Goal: Information Seeking & Learning: Learn about a topic

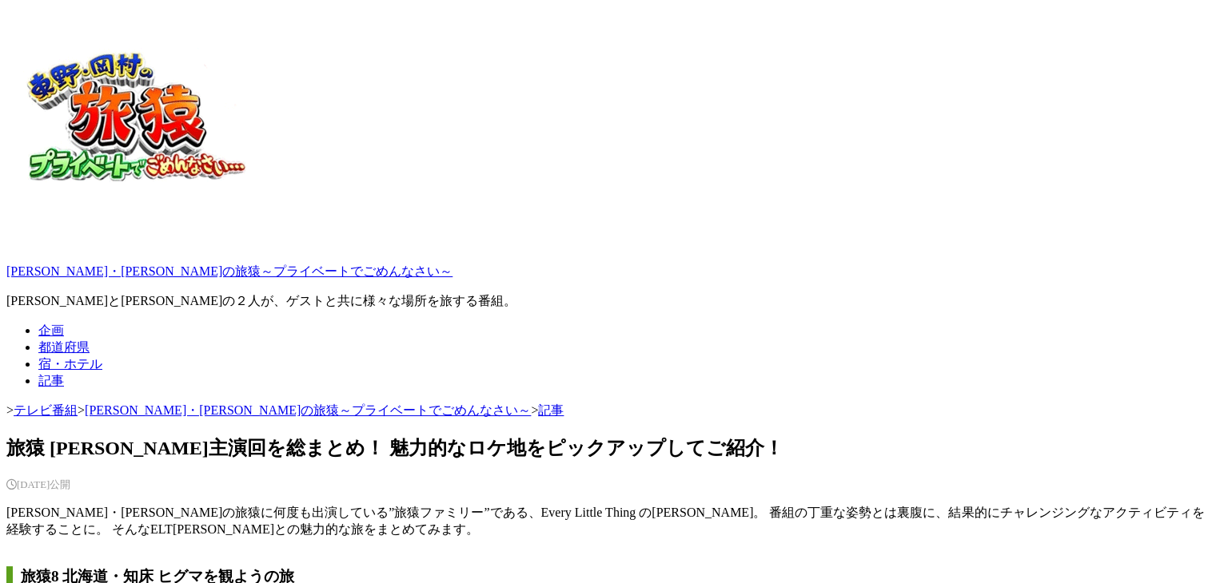
scroll to position [400, 0]
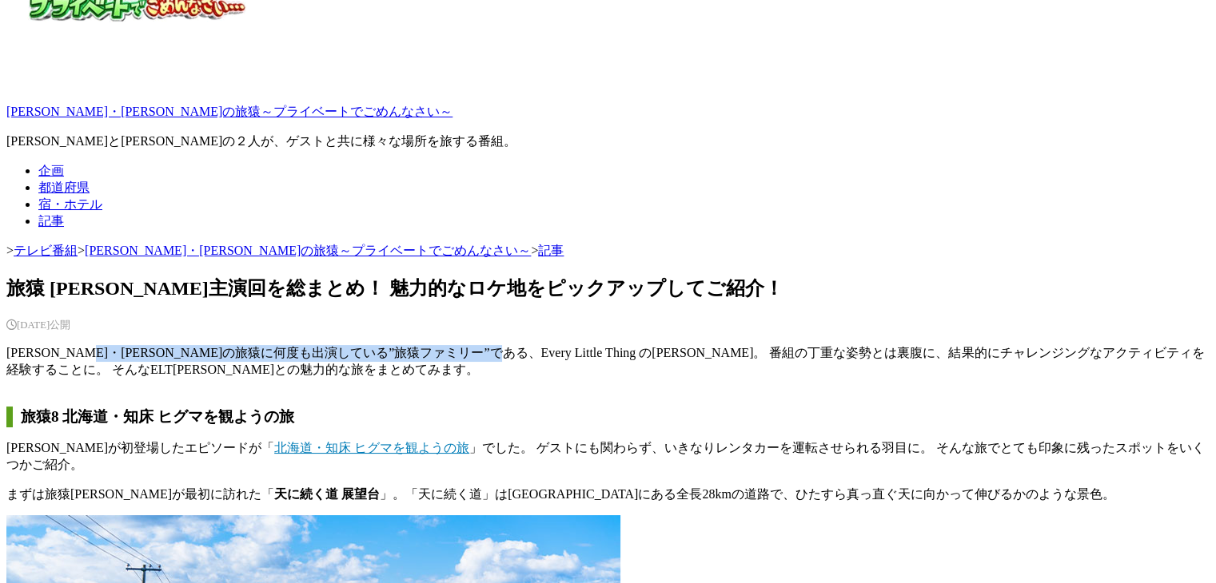
drag, startPoint x: 141, startPoint y: 388, endPoint x: 502, endPoint y: 393, distance: 360.5
click at [502, 379] on p "[PERSON_NAME]・[PERSON_NAME]の旅猿に何度も出演している”旅猿ファミリー”である、Every Little Thing の[PERSO…" at bounding box center [607, 362] width 1203 height 34
click at [712, 428] on h2 "旅猿8 北海道・知床 ヒグマを観ようの旅" at bounding box center [607, 417] width 1203 height 21
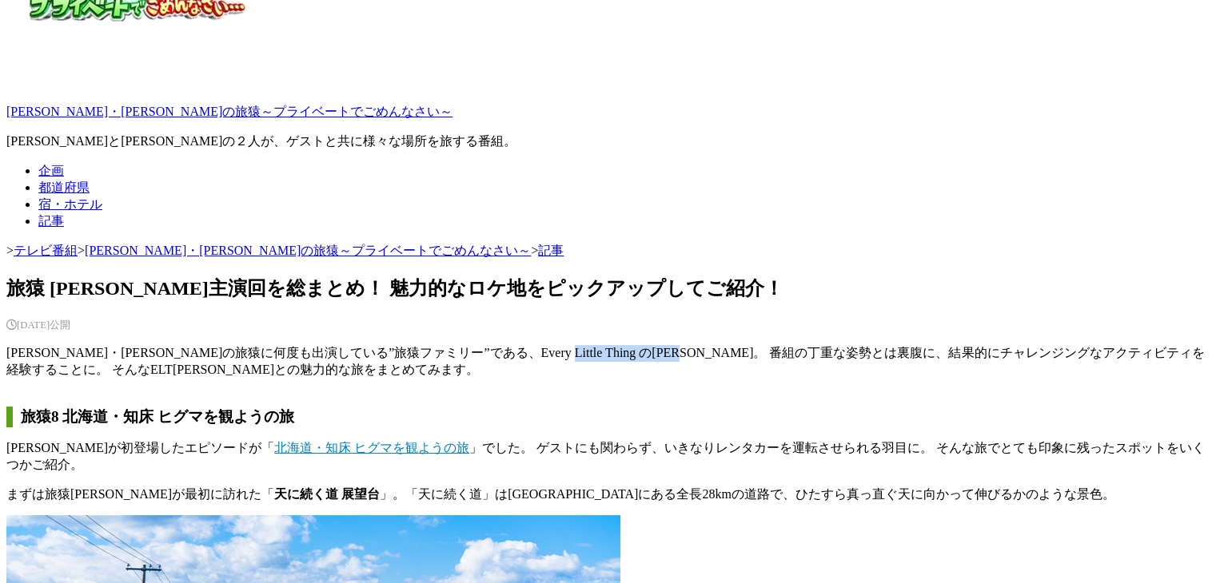
drag, startPoint x: 599, startPoint y: 396, endPoint x: 834, endPoint y: 392, distance: 235.8
click at [834, 379] on p "[PERSON_NAME]・[PERSON_NAME]の旅猿に何度も出演している”旅猿ファミリー”である、Every Little Thing の[PERSO…" at bounding box center [607, 362] width 1203 height 34
click at [818, 428] on h2 "旅猿8 北海道・知床 ヒグマを観ようの旅" at bounding box center [607, 417] width 1203 height 21
drag, startPoint x: 595, startPoint y: 387, endPoint x: 885, endPoint y: 386, distance: 290.1
click at [885, 379] on p "[PERSON_NAME]・[PERSON_NAME]の旅猿に何度も出演している”旅猿ファミリー”である、Every Little Thing の[PERSO…" at bounding box center [607, 362] width 1203 height 34
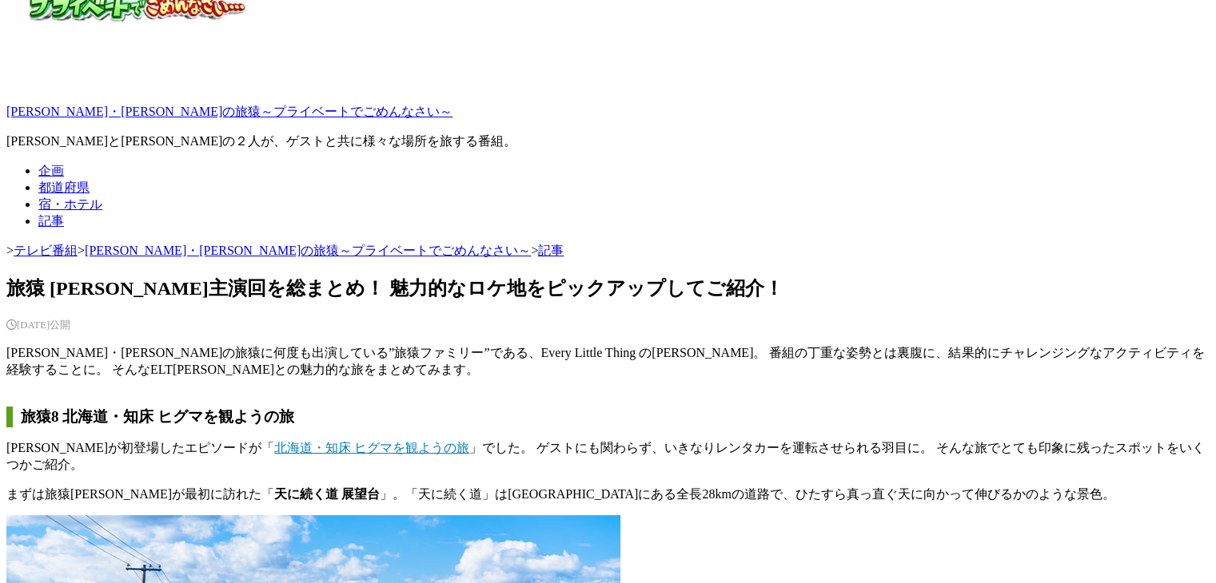
click at [830, 428] on h2 "旅猿8 北海道・知床 ヒグマを観ようの旅" at bounding box center [607, 417] width 1203 height 21
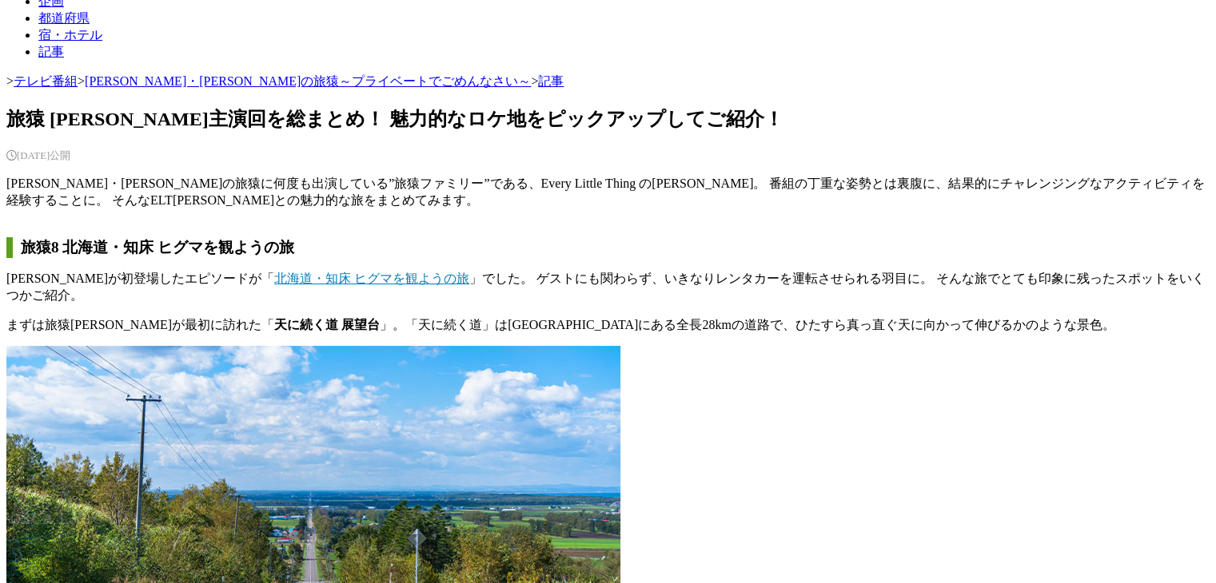
scroll to position [559, 0]
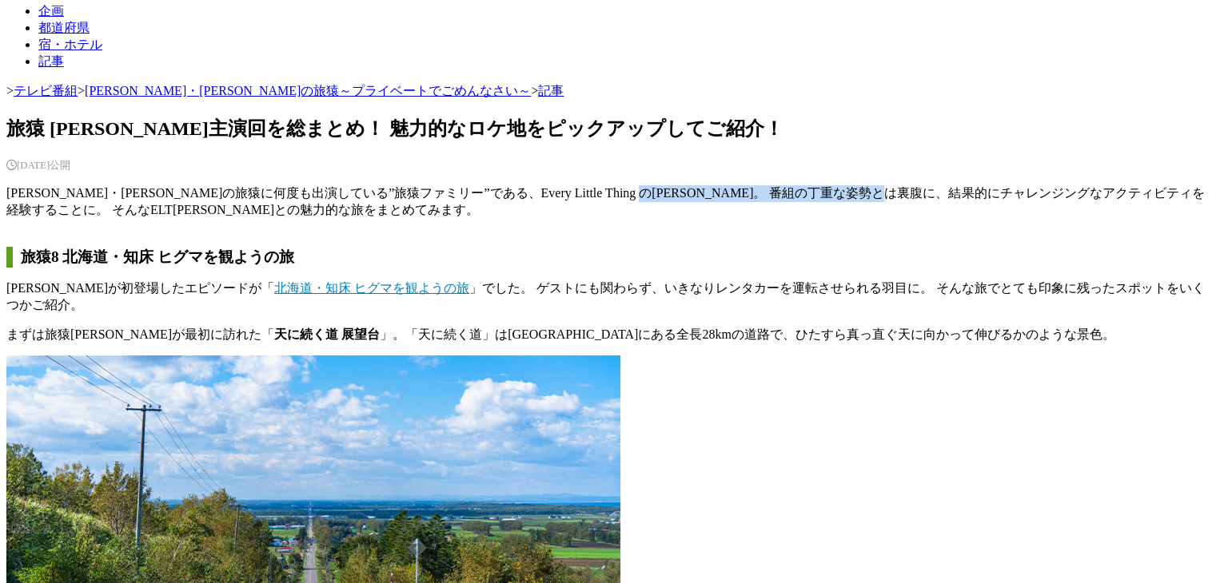
drag, startPoint x: 770, startPoint y: 230, endPoint x: 1084, endPoint y: 226, distance: 313.3
click at [1084, 219] on p "[PERSON_NAME]・[PERSON_NAME]の旅猿に何度も出演している”旅猿ファミリー”である、Every Little Thing の[PERSO…" at bounding box center [607, 202] width 1203 height 34
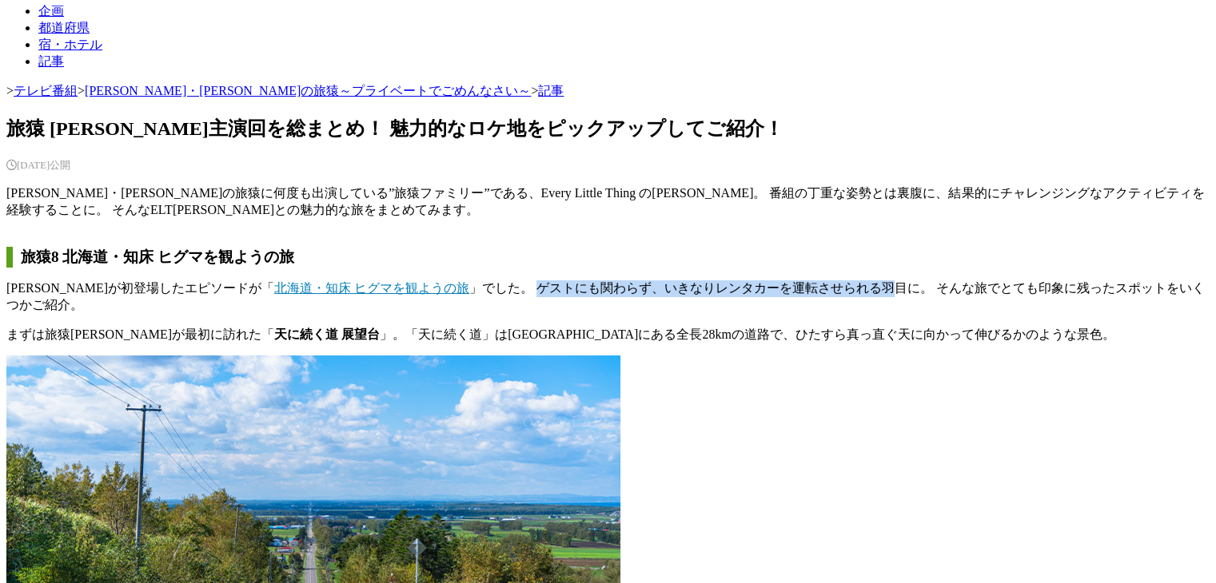
drag, startPoint x: 706, startPoint y: 328, endPoint x: 873, endPoint y: 328, distance: 167.0
click at [873, 314] on p "[PERSON_NAME]が初登場したエピソードが「 北海道・知床 ヒグマを観ようの旅 」でした。 ゲストにも関わらず、いきなりレンタカーを運転させられる羽目…" at bounding box center [607, 298] width 1203 height 34
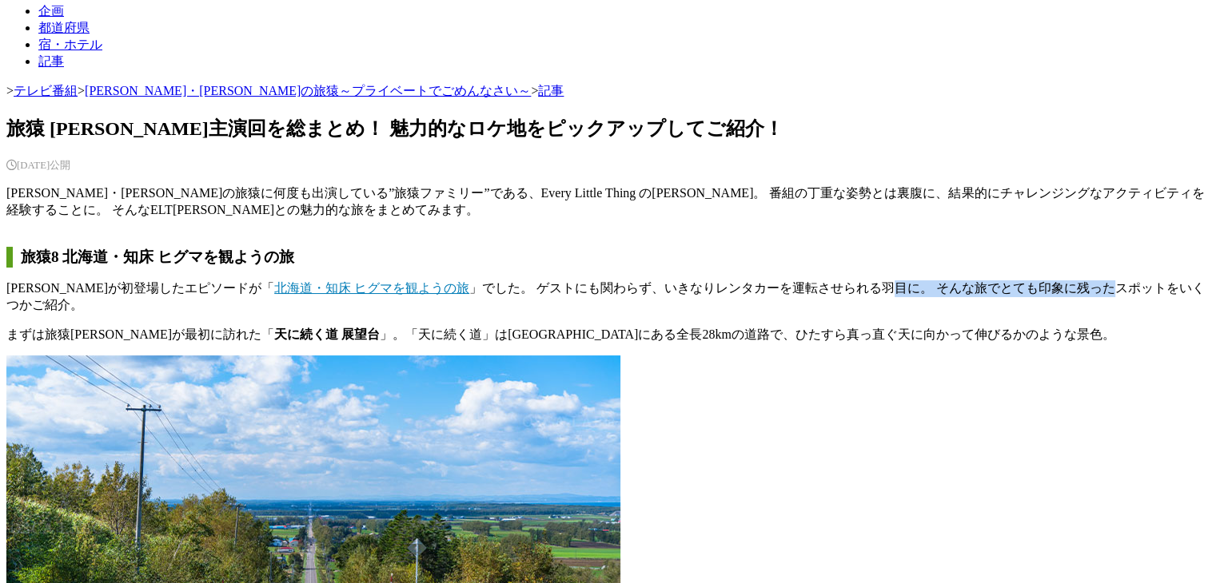
drag, startPoint x: 873, startPoint y: 319, endPoint x: 1085, endPoint y: 321, distance: 211.8
click at [1085, 314] on p "[PERSON_NAME]が初登場したエピソードが「 北海道・知床 ヒグマを観ようの旅 」でした。 ゲストにも関わらず、いきなりレンタカーを運転させられる羽目…" at bounding box center [607, 298] width 1203 height 34
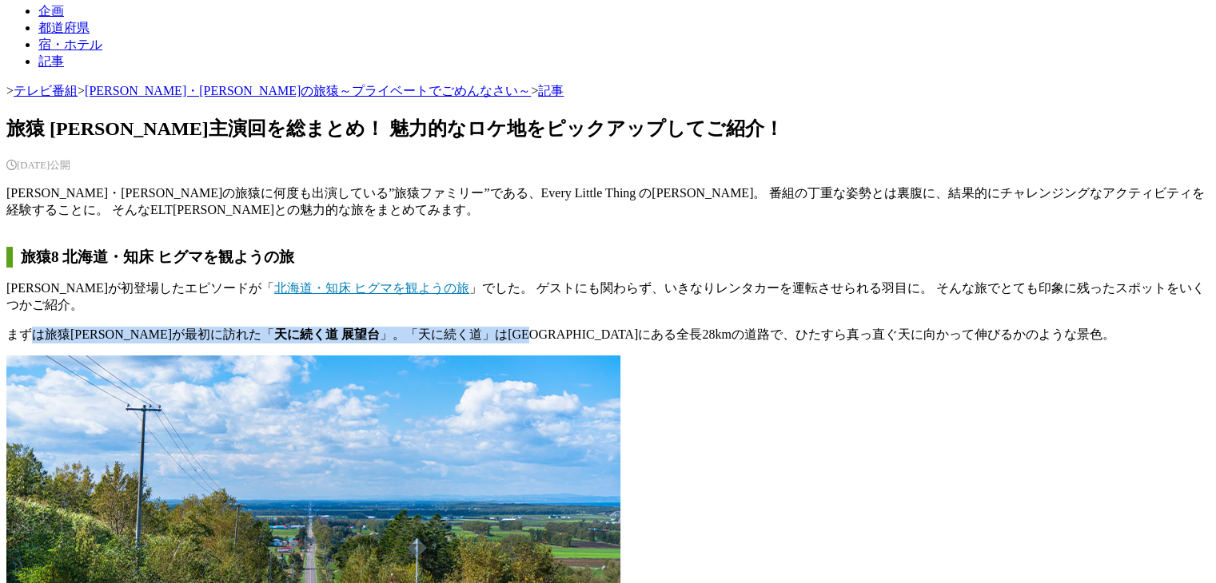
drag, startPoint x: 31, startPoint y: 384, endPoint x: 453, endPoint y: 374, distance: 422.1
click at [453, 344] on p "まずは旅猿[PERSON_NAME]が最初に訪れた「 天に続く道 展望台 」。「天に続く道」は[GEOGRAPHIC_DATA]にある全長28kmの道路で、ひ…" at bounding box center [607, 335] width 1203 height 17
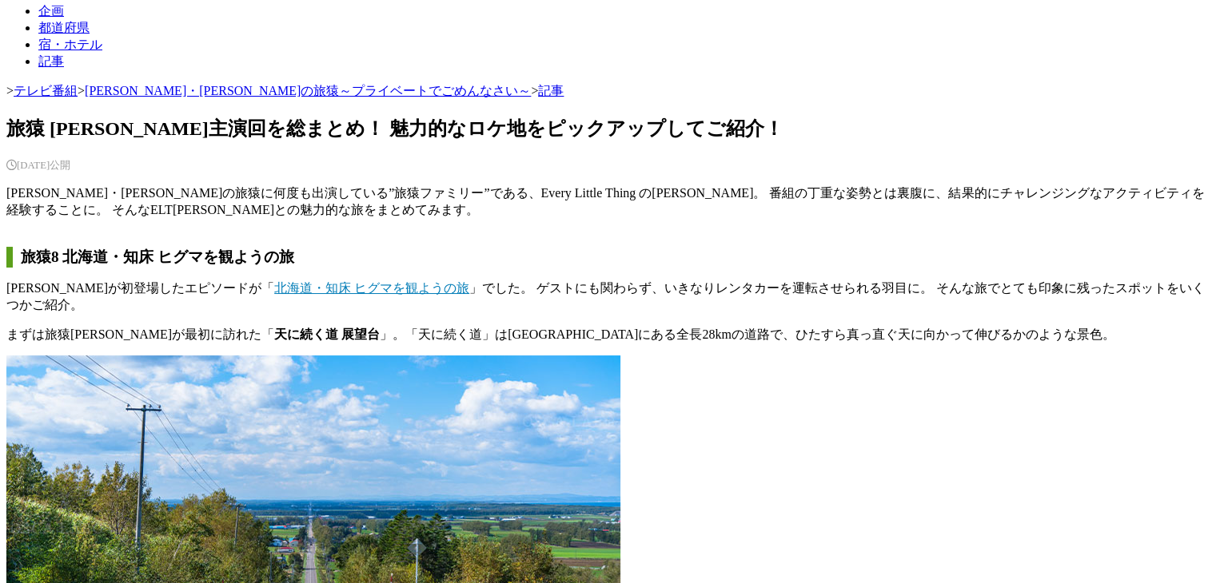
click at [743, 432] on figure at bounding box center [607, 530] width 1203 height 348
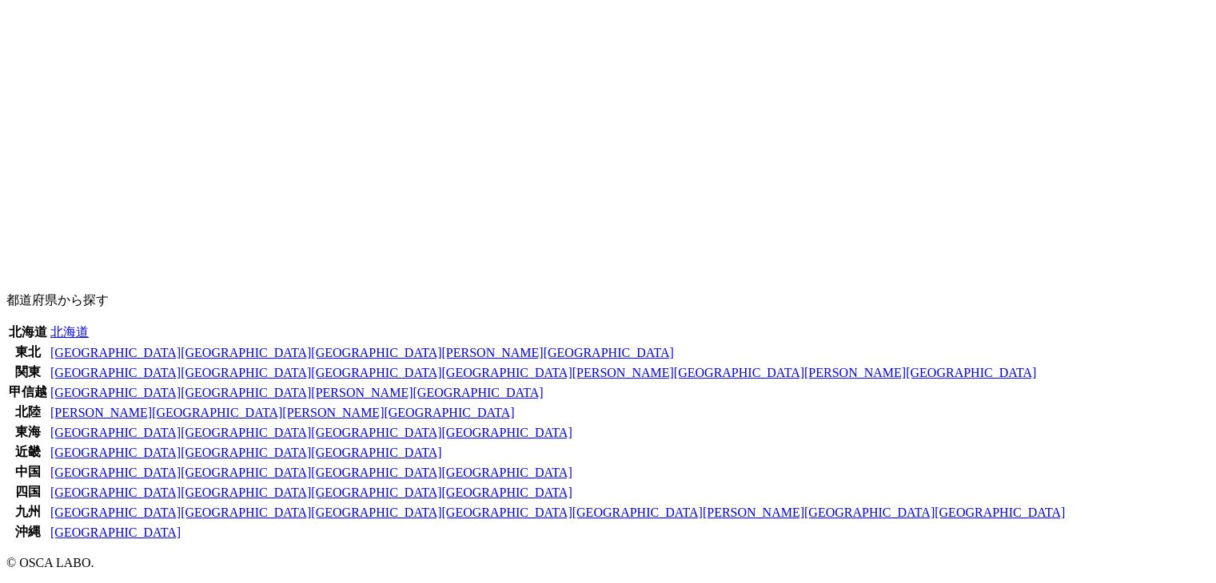
scroll to position [9038, 0]
